Goal: Task Accomplishment & Management: Manage account settings

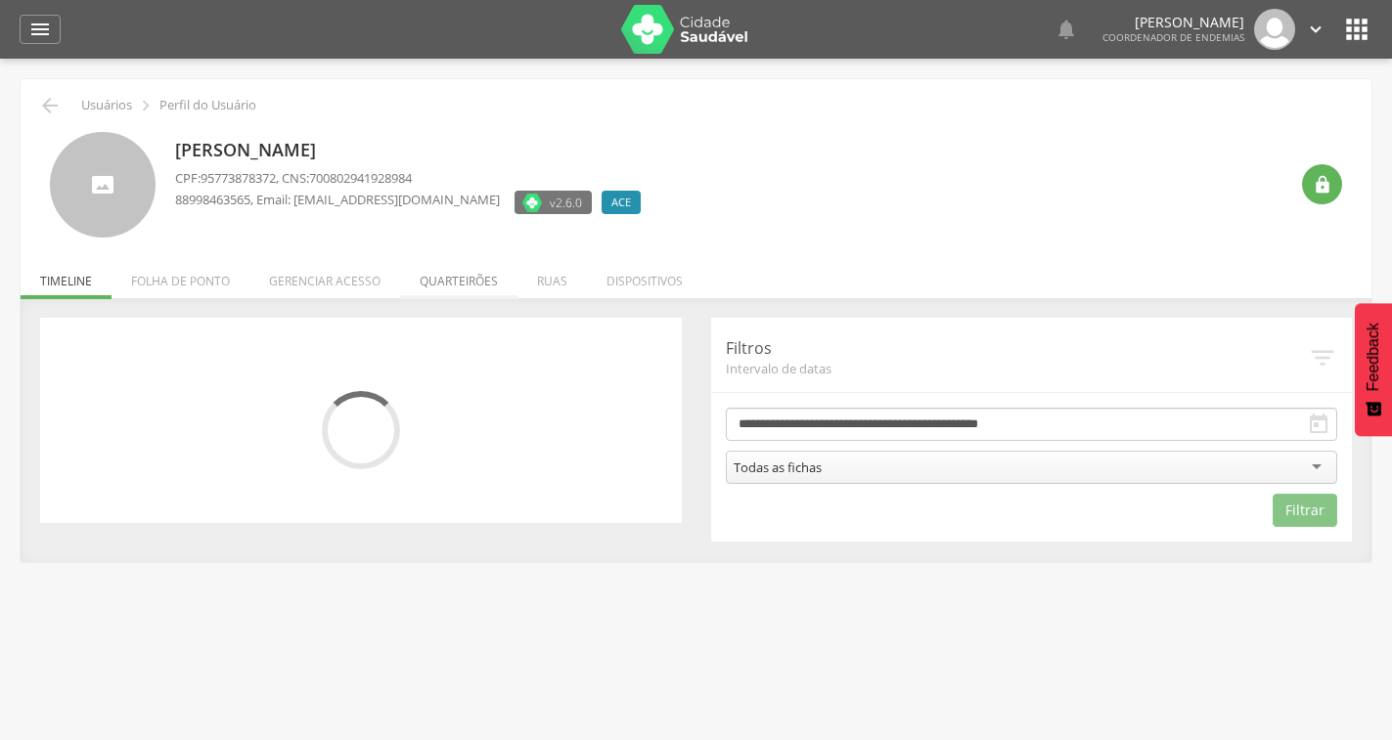
click at [452, 284] on li "Quarteirões" at bounding box center [458, 276] width 117 height 46
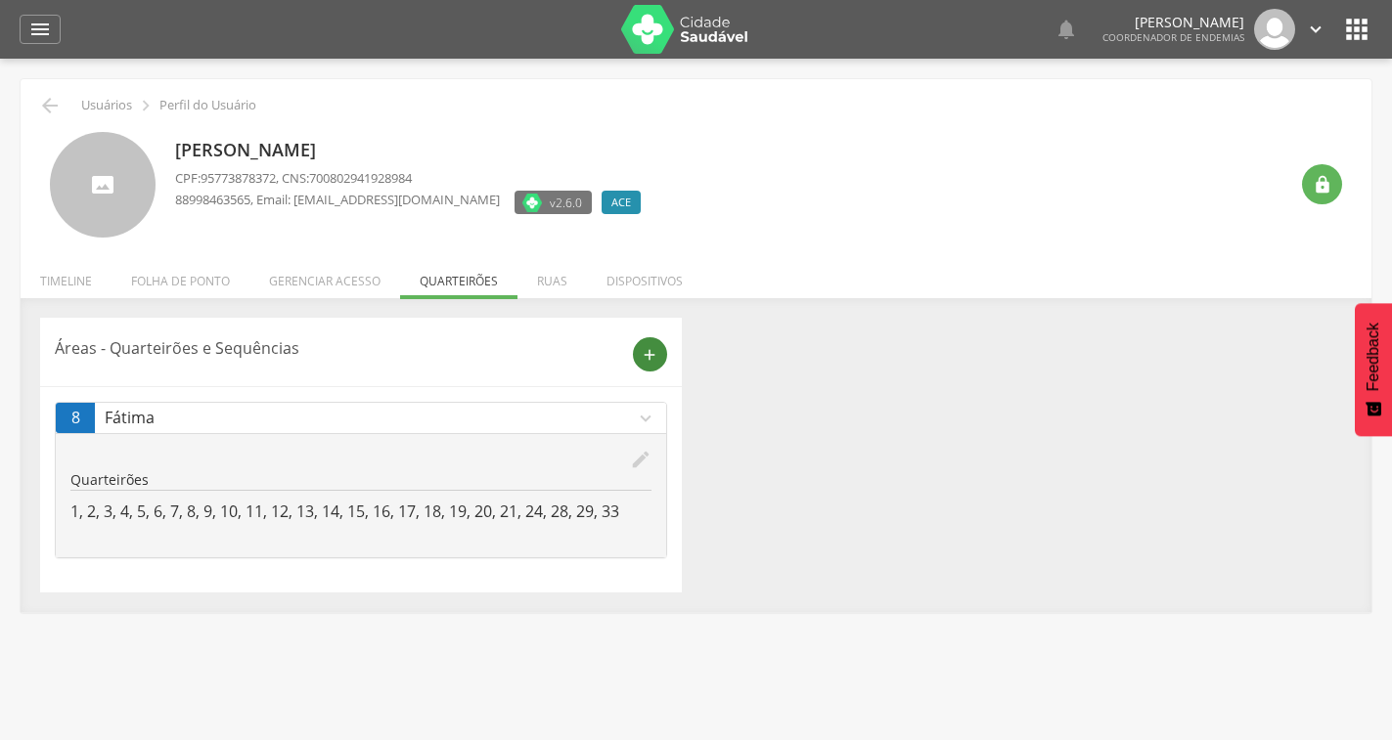
click at [640, 354] on div "add" at bounding box center [650, 354] width 34 height 34
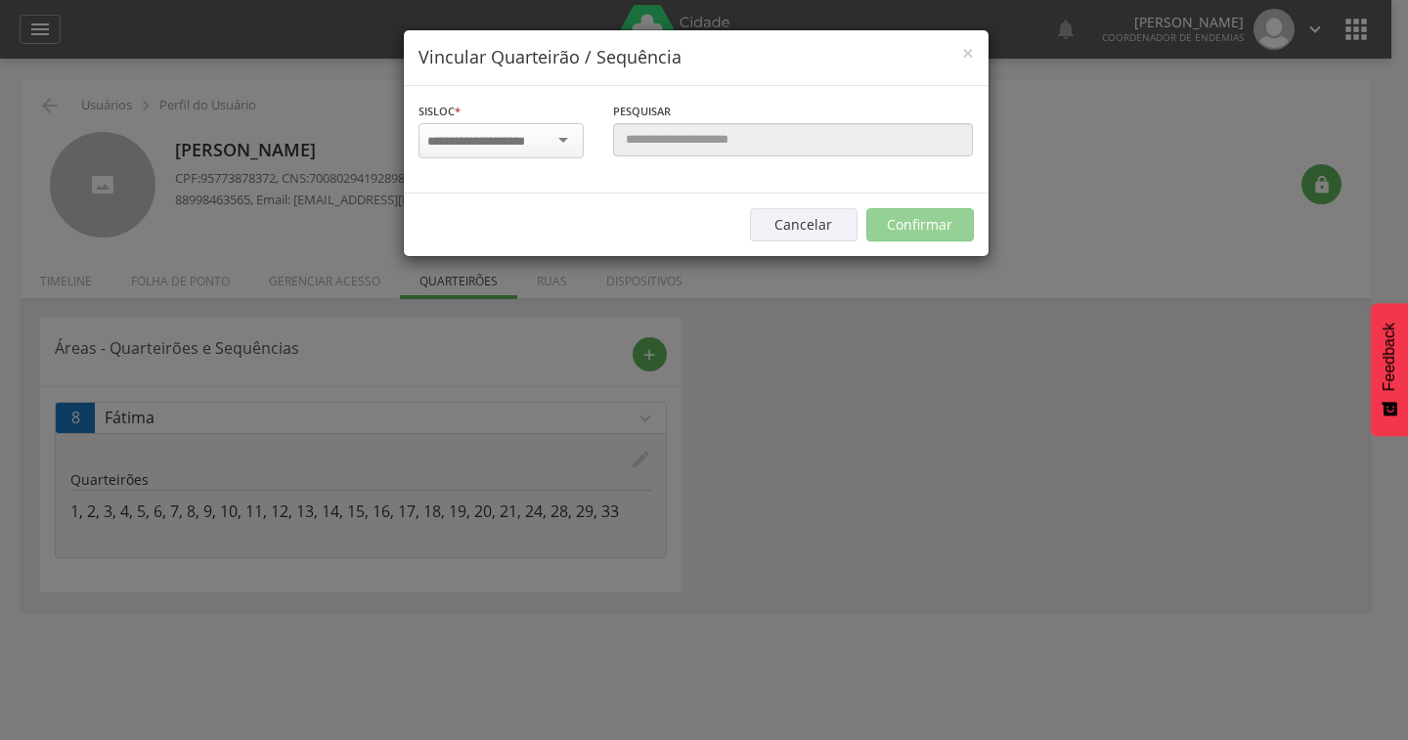
click at [530, 146] on input "select-one" at bounding box center [488, 142] width 123 height 18
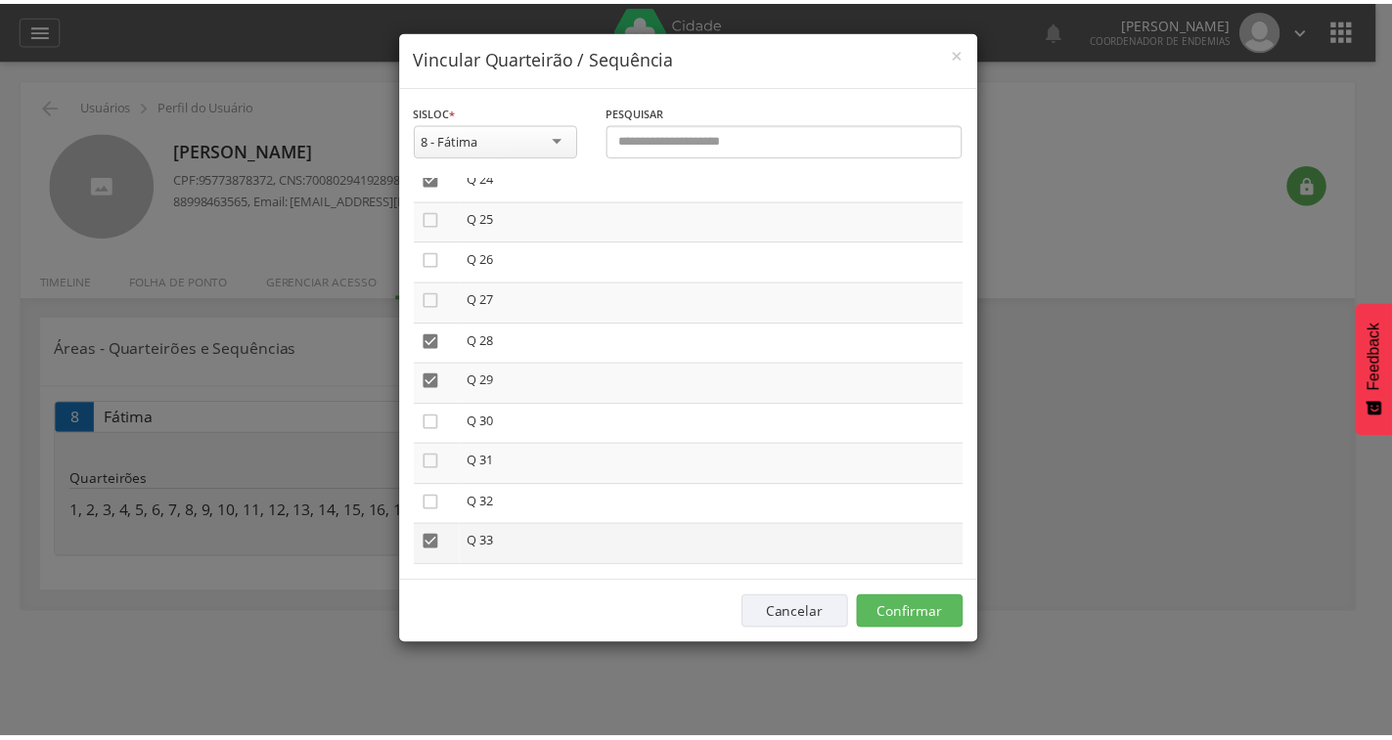
scroll to position [1169, 0]
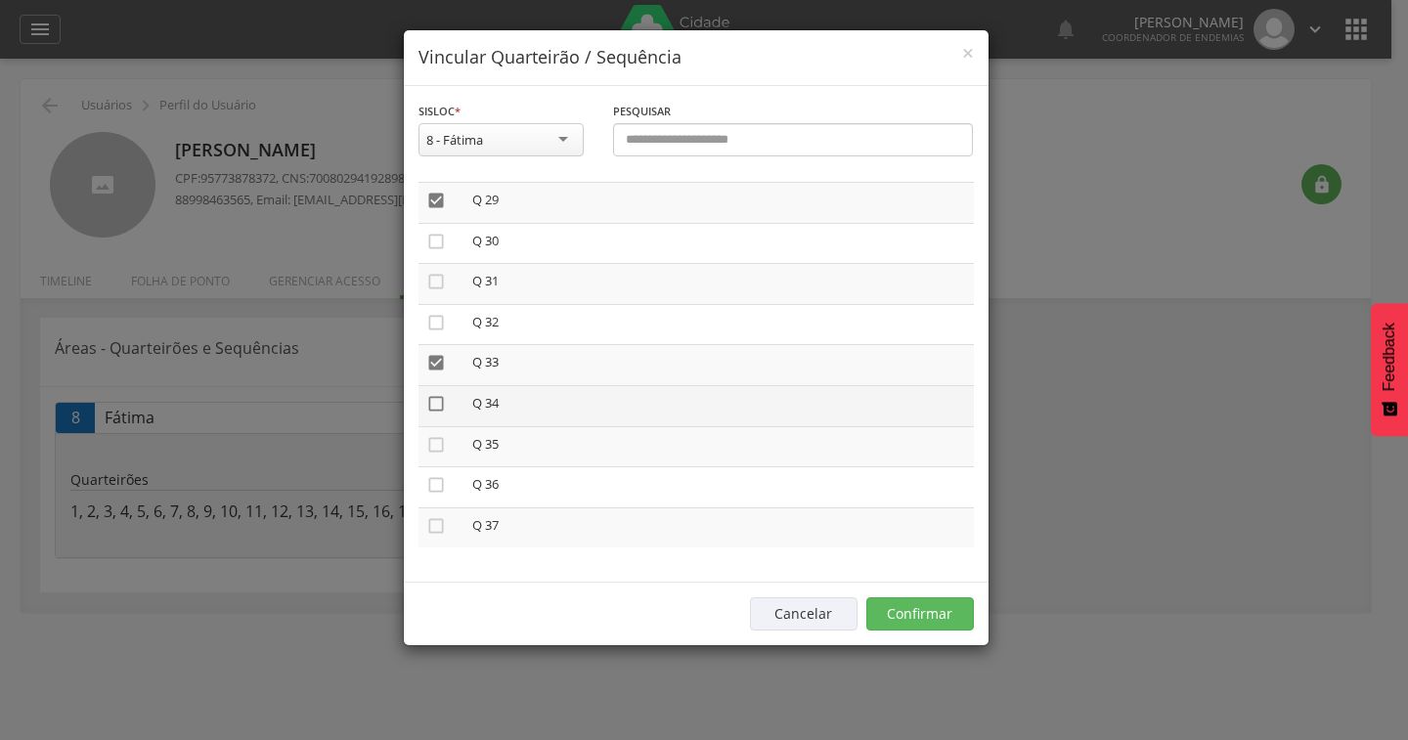
click at [436, 404] on icon "" at bounding box center [436, 404] width 20 height 20
click at [938, 607] on button "Confirmar" at bounding box center [920, 613] width 108 height 33
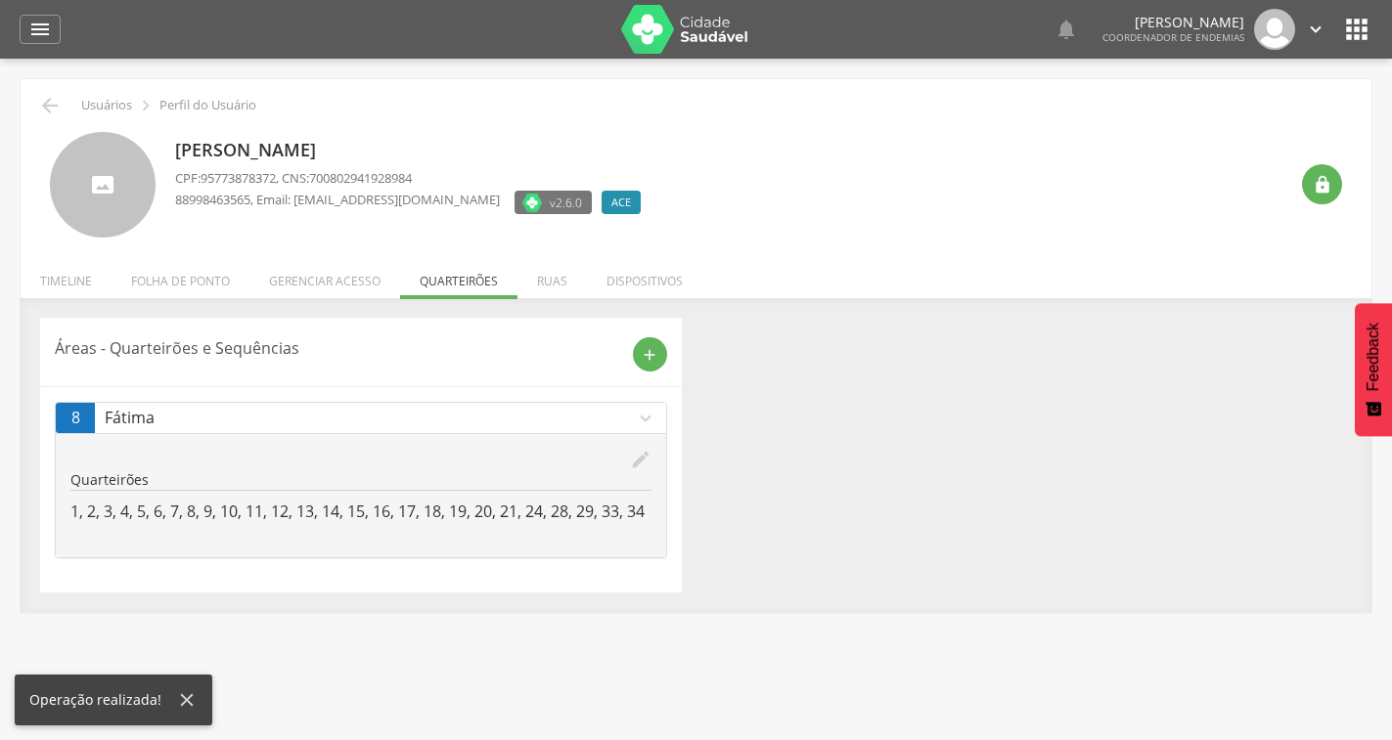
click at [110, 110] on p "Usuários" at bounding box center [106, 106] width 51 height 16
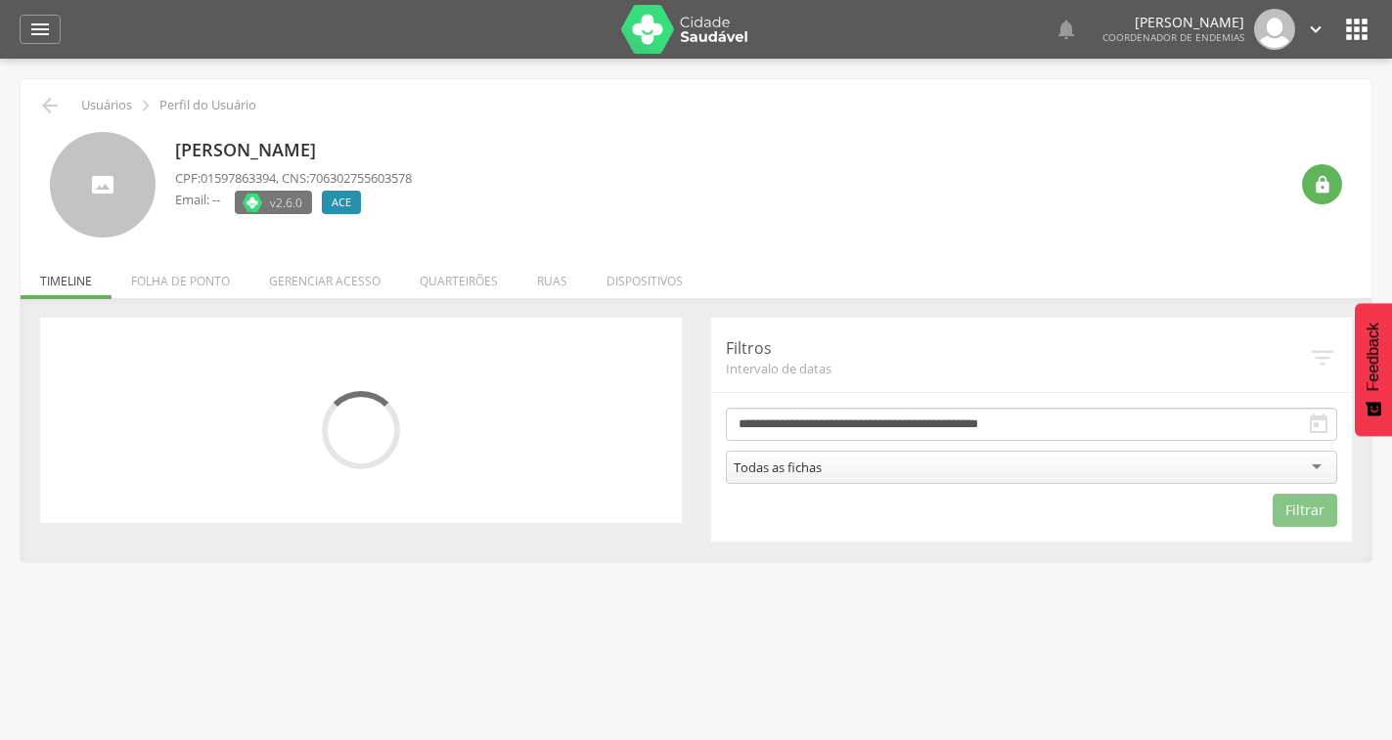
click at [434, 281] on li "Quarteirões" at bounding box center [458, 276] width 117 height 46
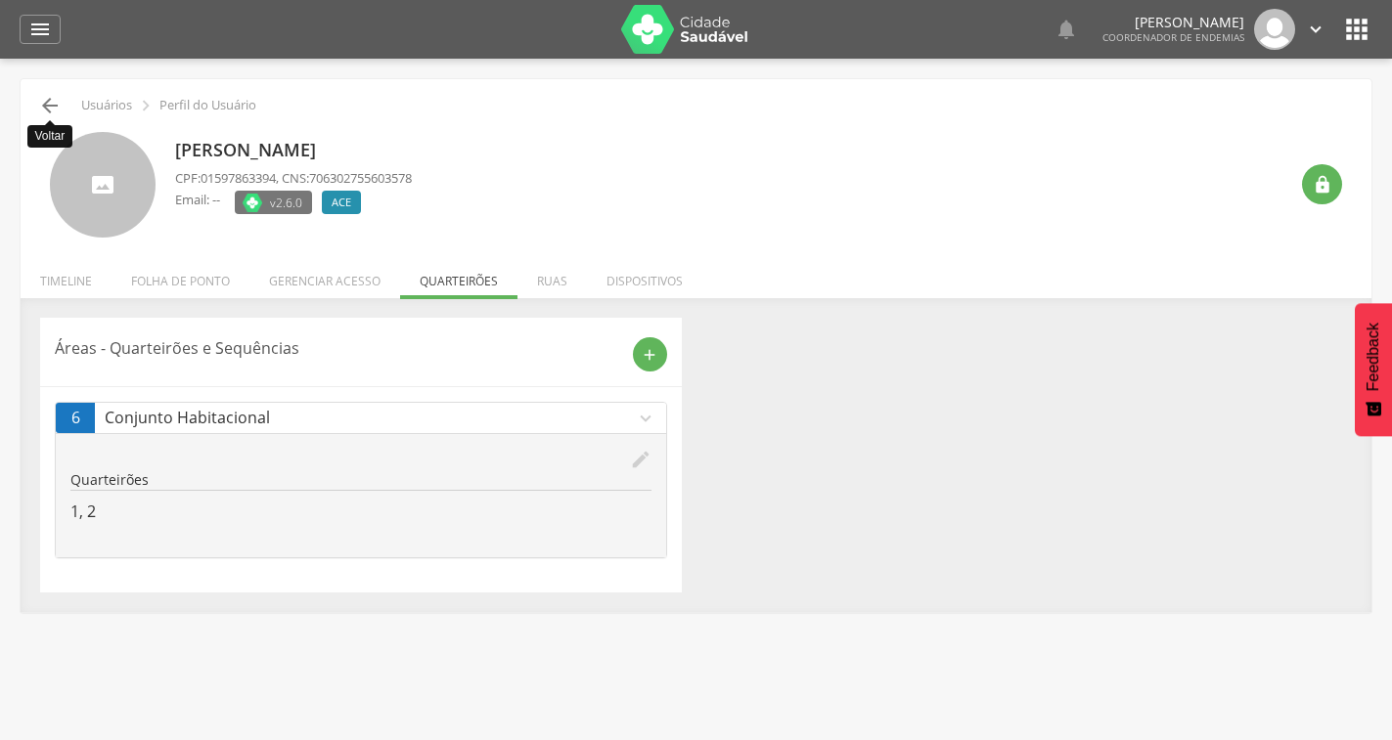
click at [46, 103] on icon "" at bounding box center [49, 105] width 23 height 23
